Goal: Transaction & Acquisition: Register for event/course

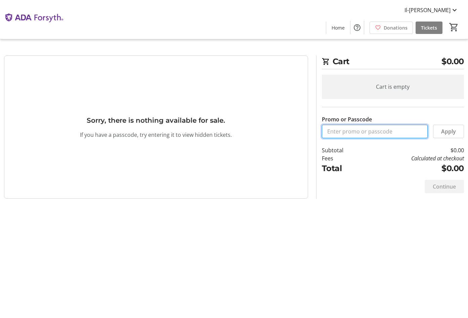
click at [362, 131] on input "Promo or Passcode" at bounding box center [375, 131] width 106 height 13
type input "ORALHEALTH2025"
click at [445, 128] on span "Apply" at bounding box center [448, 131] width 15 height 8
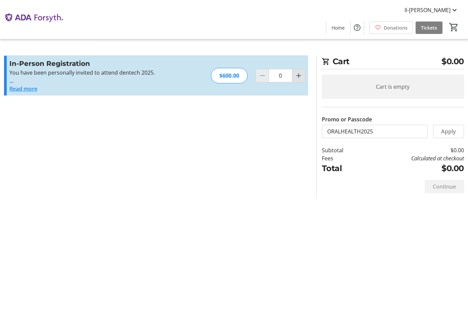
click at [299, 79] on mat-icon "Increment by one" at bounding box center [298, 75] width 8 height 8
type input "1"
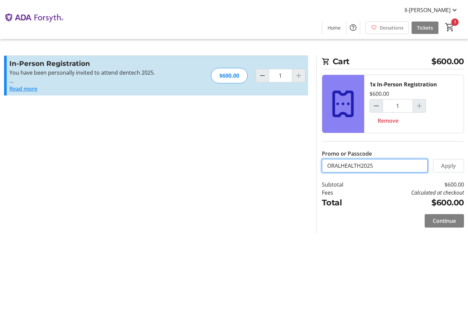
drag, startPoint x: 381, startPoint y: 165, endPoint x: 254, endPoint y: 166, distance: 126.9
click at [254, 166] on div "Promo or Passcode Apply In-Person Registration You have been personally invited…" at bounding box center [234, 143] width 468 height 177
type input "PITCH25"
click at [445, 164] on span "Apply" at bounding box center [448, 165] width 15 height 8
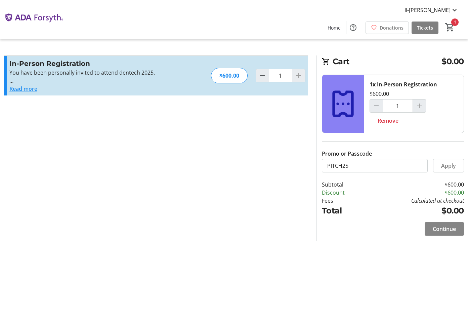
click at [435, 230] on span "Continue" at bounding box center [443, 229] width 23 height 8
click at [435, 230] on html "Il-Ho Jang Home Donations Tickets 1 Home Donations Tickets Cart $0.00 1x In-Per…" at bounding box center [234, 159] width 468 height 318
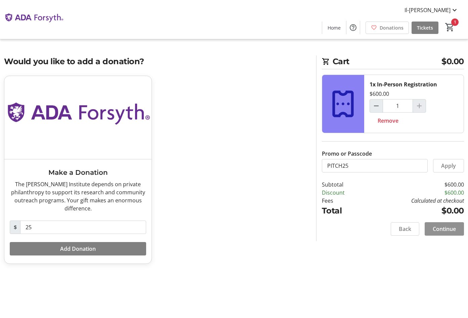
click at [439, 231] on span "Continue" at bounding box center [443, 229] width 23 height 8
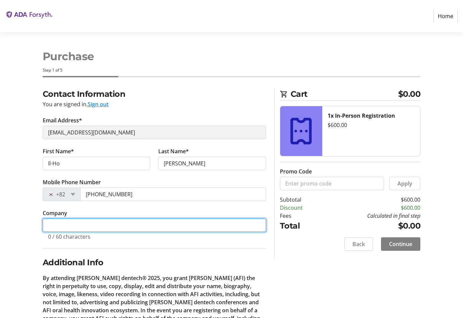
click at [64, 222] on input "Company" at bounding box center [154, 224] width 223 height 13
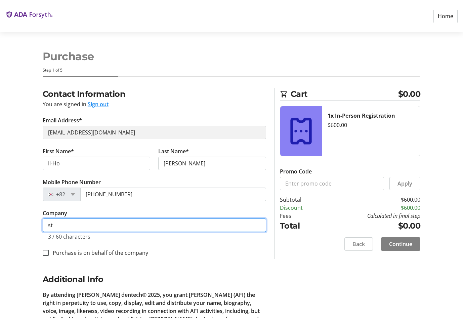
type input "s"
type input "STEMDEN"
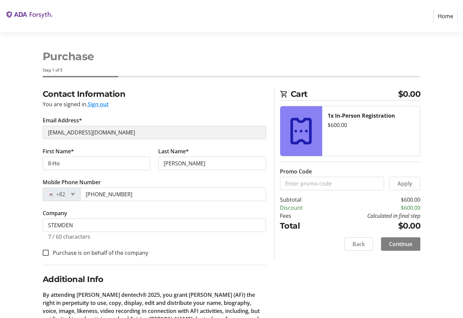
click at [20, 219] on div "Contact Information You are signed in. Sign out Email Address* [EMAIL_ADDRESS][…" at bounding box center [231, 234] width 463 height 292
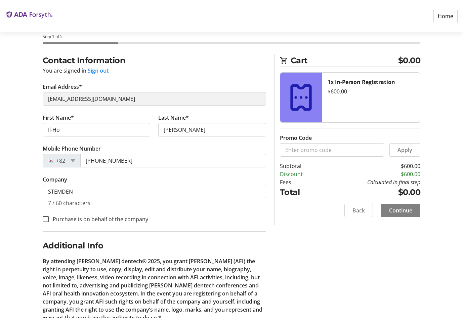
scroll to position [63, 0]
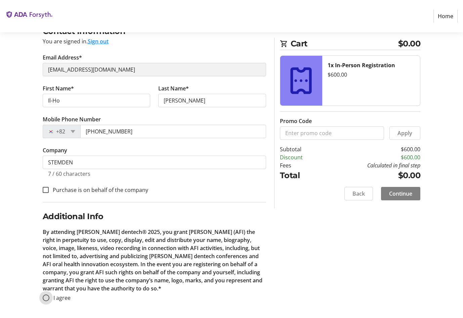
click at [48, 296] on input "I agree" at bounding box center [46, 297] width 7 height 7
radio input "true"
click at [399, 194] on span "Continue" at bounding box center [400, 193] width 23 height 8
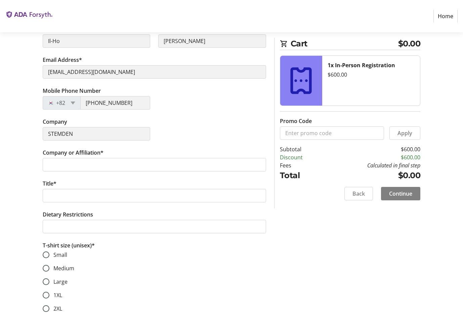
scroll to position [134, 0]
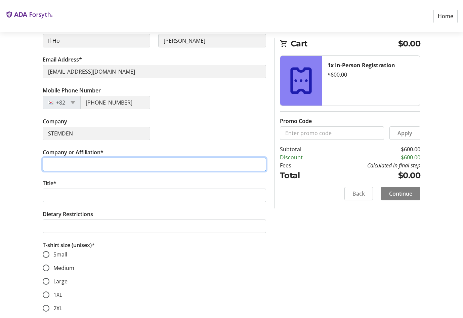
click at [66, 165] on input "Company or Affiliation*" at bounding box center [154, 163] width 223 height 13
type input "STEMDEN"
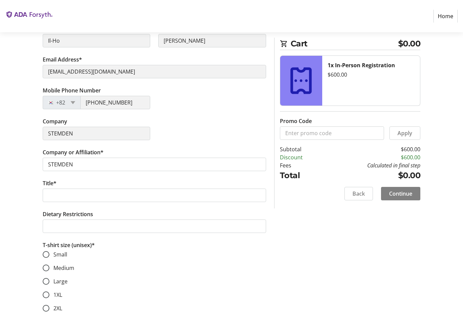
click at [31, 156] on div "Assign Tickets Enter details for each attendee so that they receive their ticke…" at bounding box center [231, 189] width 463 height 471
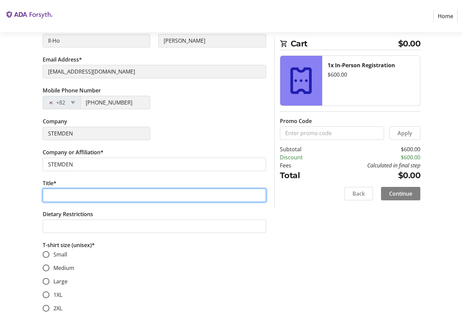
click at [54, 199] on input "Title*" at bounding box center [154, 194] width 223 height 13
type input "CEO"
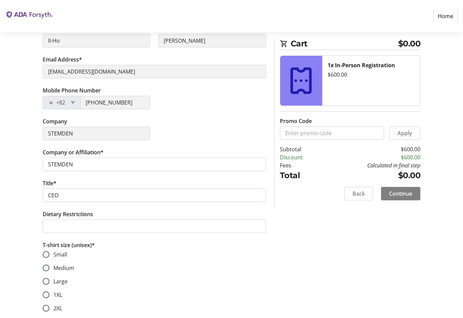
click at [25, 205] on div "Assign Tickets Enter details for each attendee so that they receive their ticke…" at bounding box center [231, 189] width 463 height 471
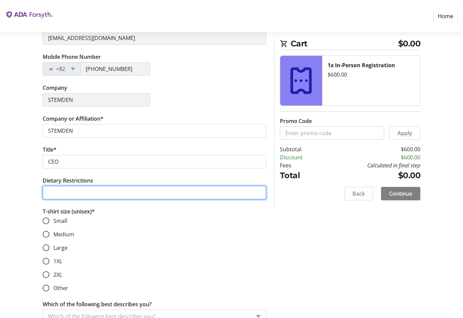
click at [54, 193] on input "Dietary Restrictions" at bounding box center [154, 192] width 223 height 13
type input "None"
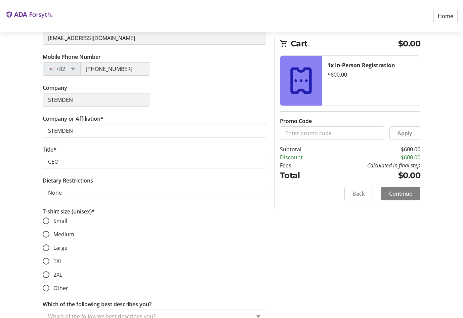
click at [37, 200] on div "Assign Tickets Enter details for each attendee so that they receive their ticke…" at bounding box center [231, 155] width 463 height 471
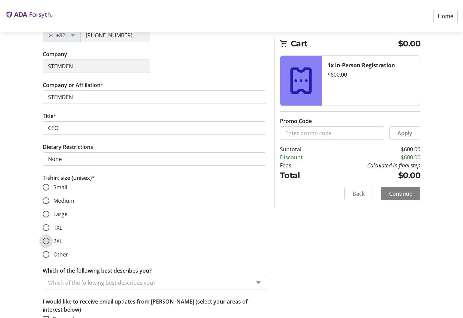
click at [46, 240] on input "2XL" at bounding box center [46, 240] width 7 height 7
radio input "true"
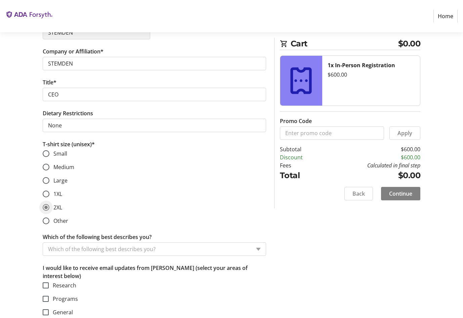
scroll to position [241, 0]
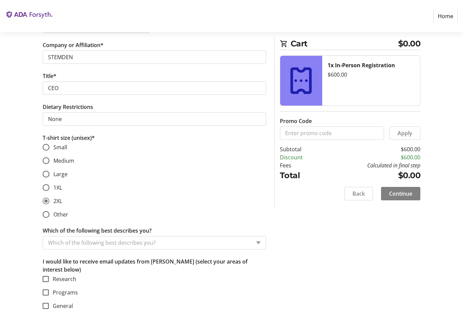
click at [260, 237] on div "Which of the following best describes you?" at bounding box center [154, 242] width 223 height 13
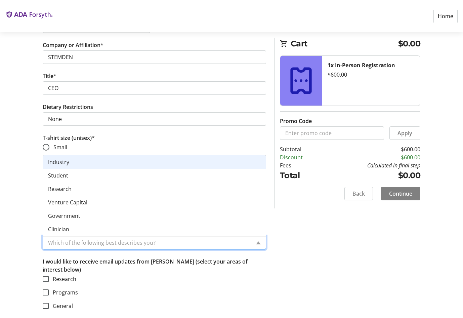
click at [71, 157] on div "Industry" at bounding box center [154, 161] width 223 height 13
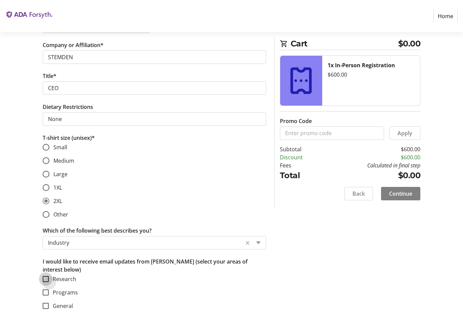
click at [47, 276] on input "Research" at bounding box center [46, 279] width 6 height 6
checkbox input "true"
click at [43, 289] on input "Programs" at bounding box center [46, 292] width 6 height 6
checkbox input "true"
click at [45, 304] on input "General" at bounding box center [46, 305] width 6 height 6
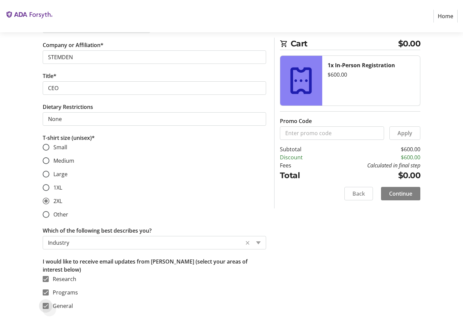
checkbox input "true"
click at [404, 191] on span "Continue" at bounding box center [400, 193] width 23 height 8
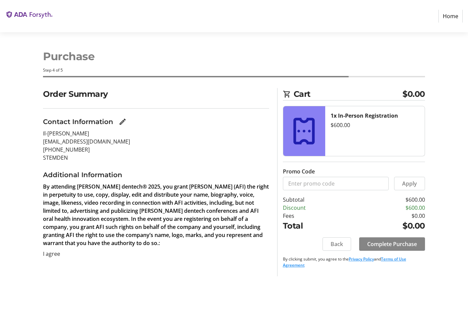
click at [373, 241] on span "Complete Purchase" at bounding box center [392, 244] width 50 height 8
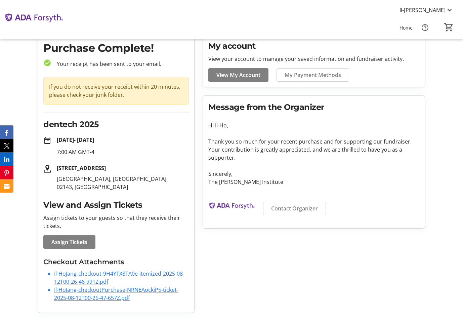
scroll to position [27, 0]
